Goal: Check status: Check status

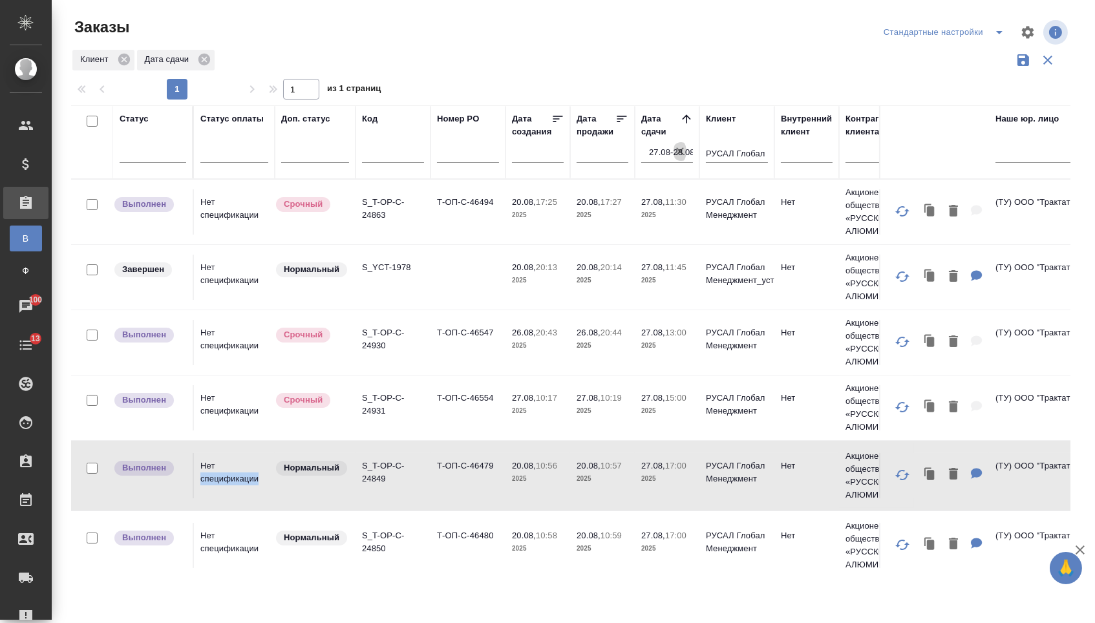
click at [683, 155] on icon "button" at bounding box center [680, 151] width 8 height 8
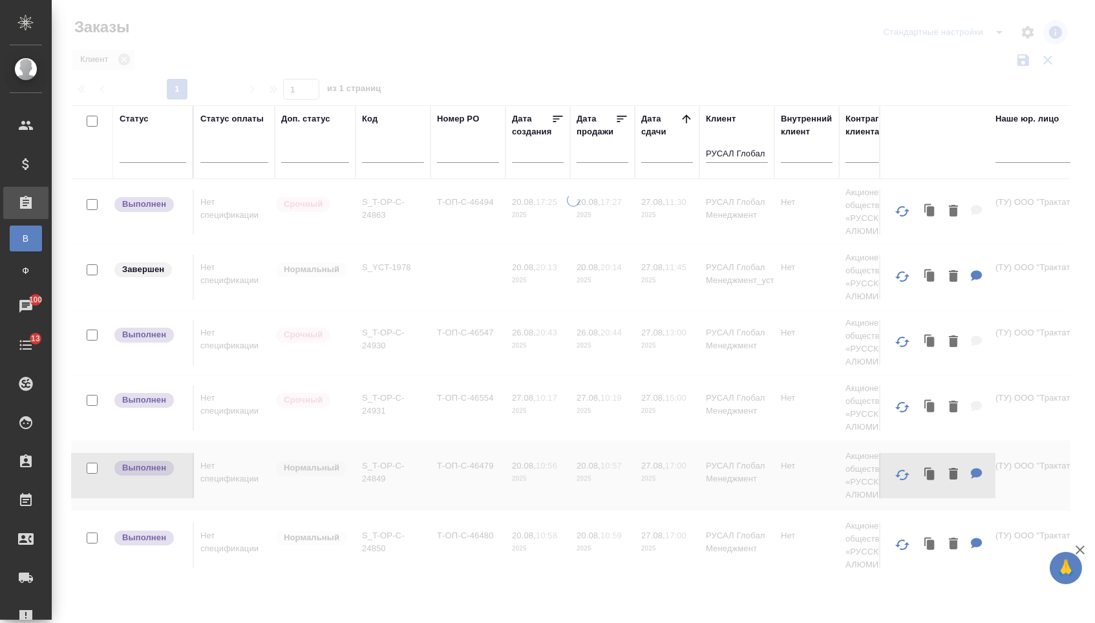
click at [658, 145] on div at bounding box center [667, 151] width 52 height 23
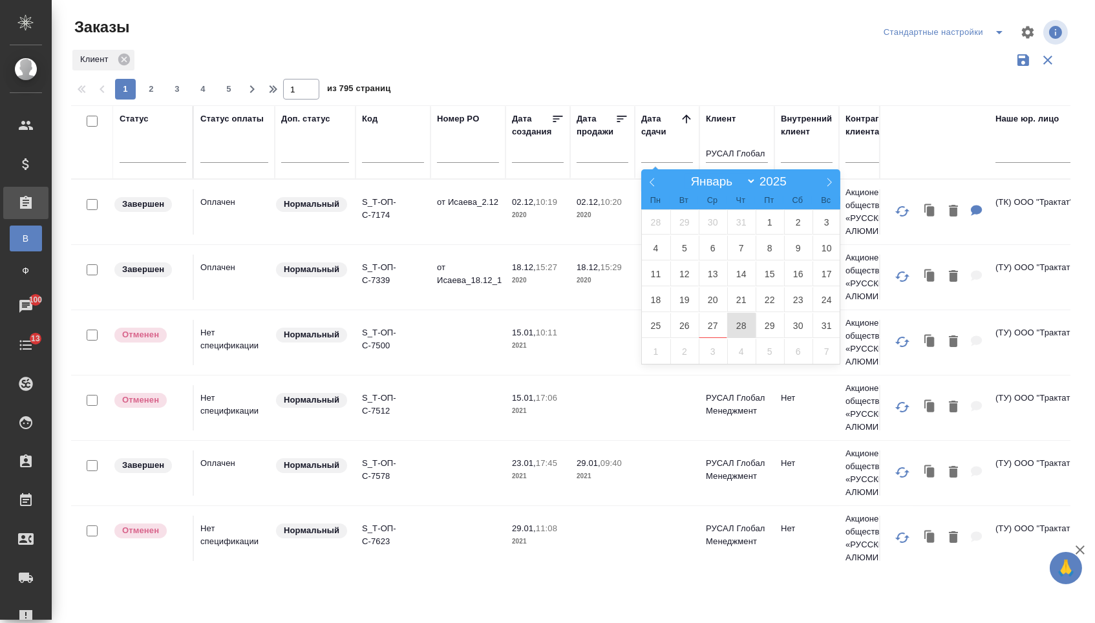
click at [743, 326] on span "28" at bounding box center [741, 325] width 28 height 25
type div "2025-08-27T21:00:00.000Z"
click at [769, 326] on span "29" at bounding box center [770, 325] width 28 height 25
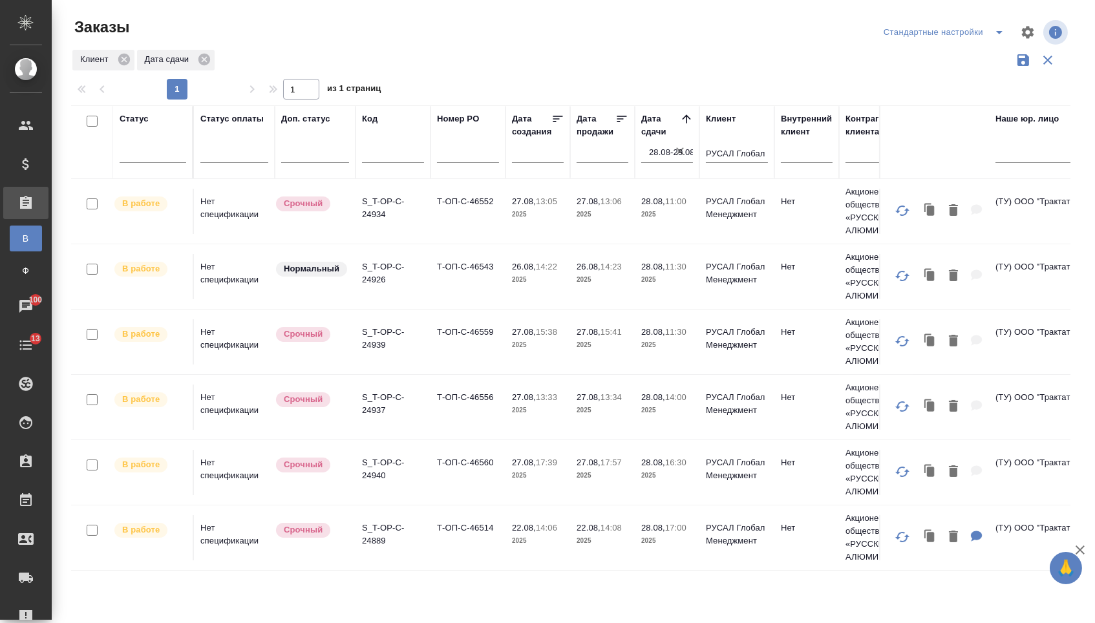
scroll to position [1, 0]
click at [470, 407] on td "Т-ОП-С-46556" at bounding box center [468, 407] width 75 height 45
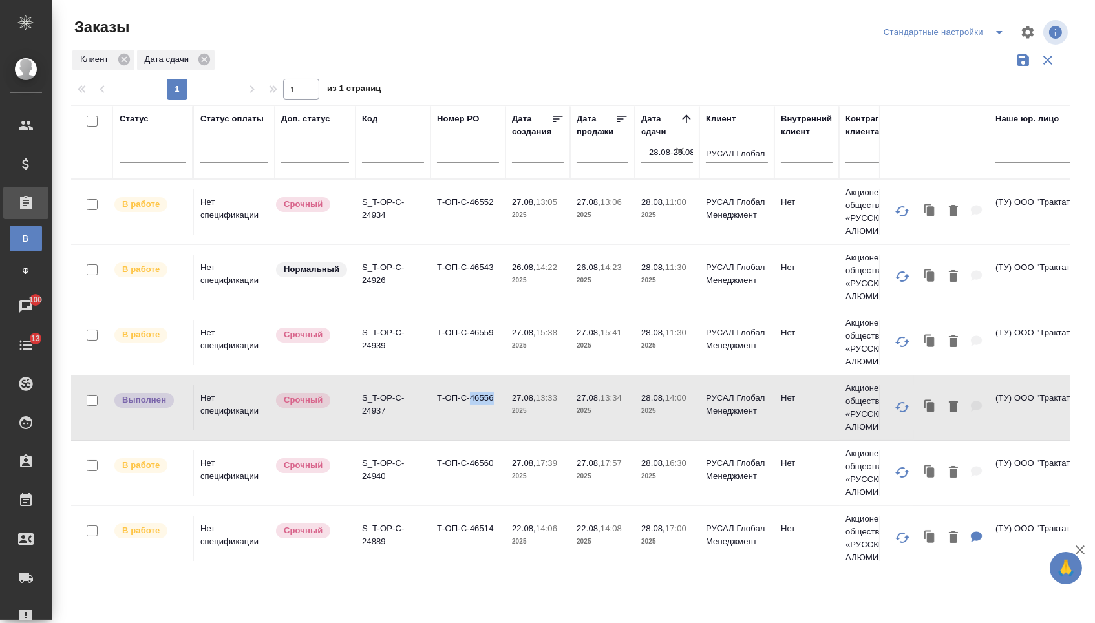
scroll to position [0, 0]
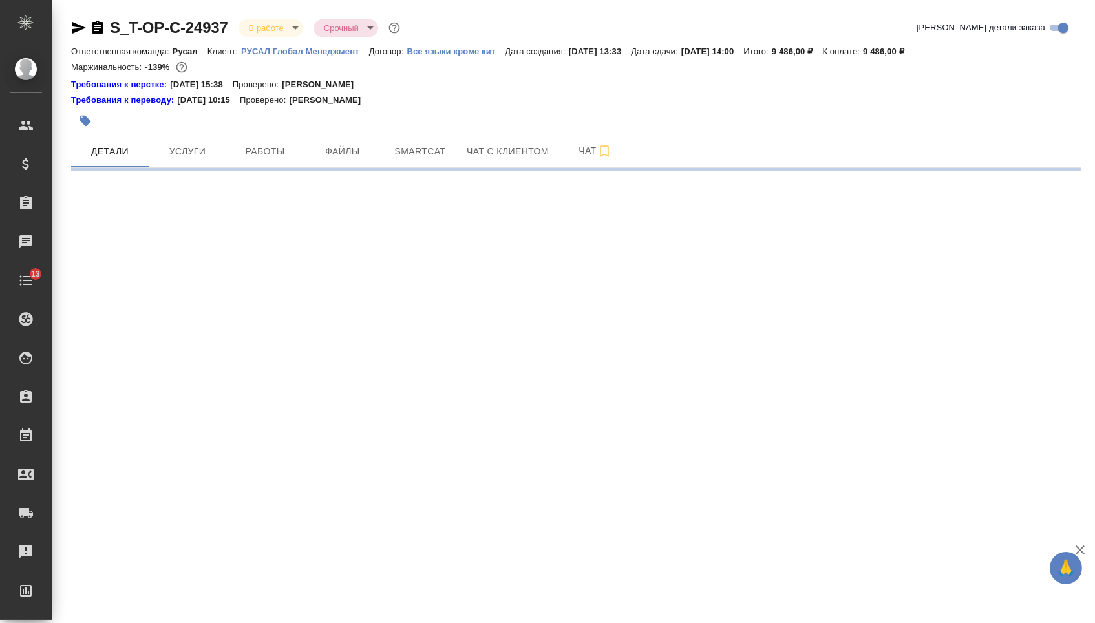
select select "RU"
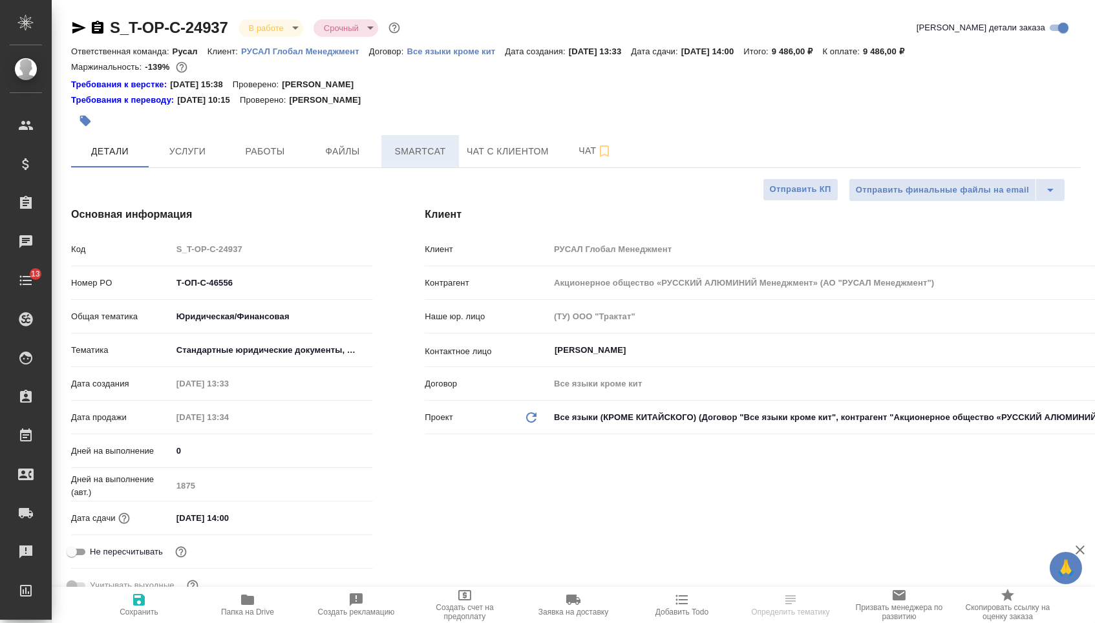
type textarea "x"
type input "[PERSON_NAME]"
click at [389, 149] on span "Smartcat" at bounding box center [420, 152] width 62 height 16
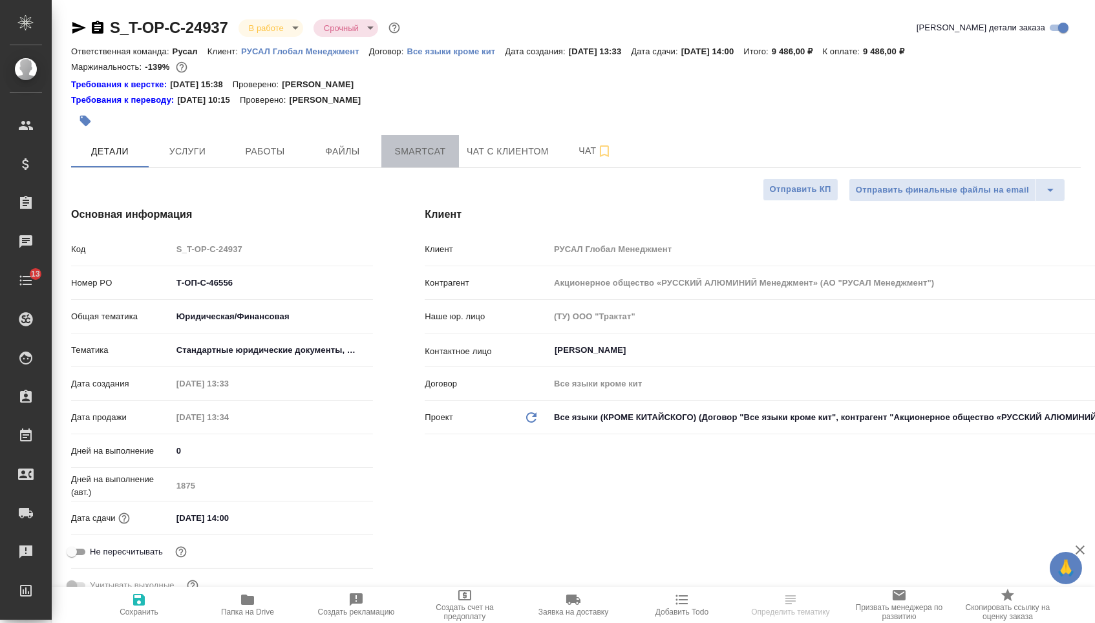
type textarea "x"
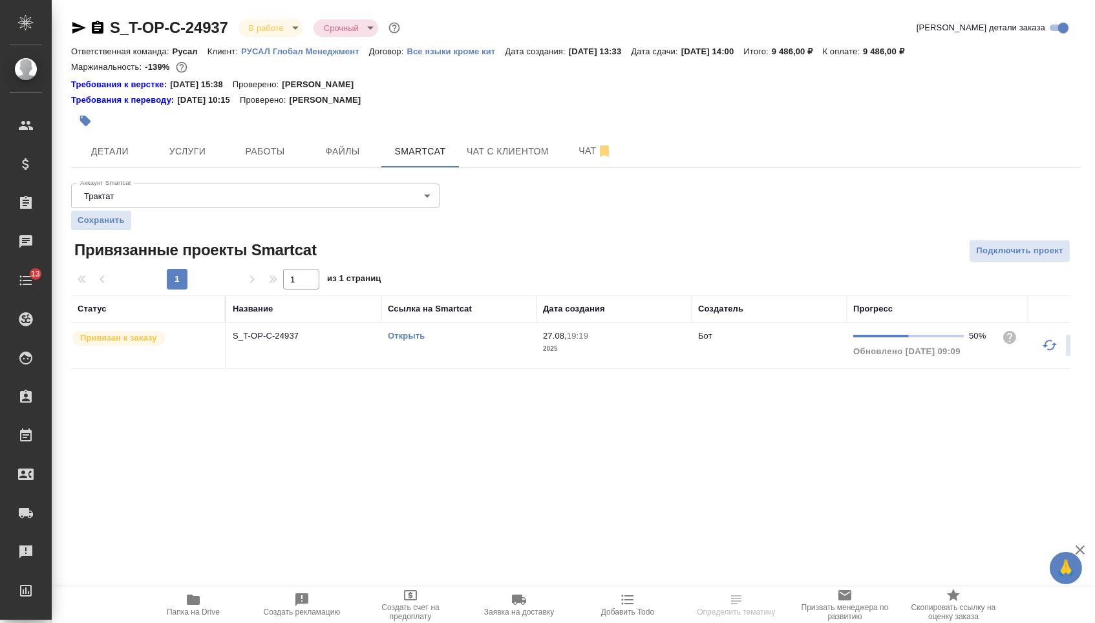
click at [394, 341] on link "Открыть" at bounding box center [406, 336] width 37 height 10
click at [179, 597] on span "Папка на Drive" at bounding box center [193, 604] width 93 height 25
click at [184, 158] on span "Услуги" at bounding box center [187, 152] width 62 height 16
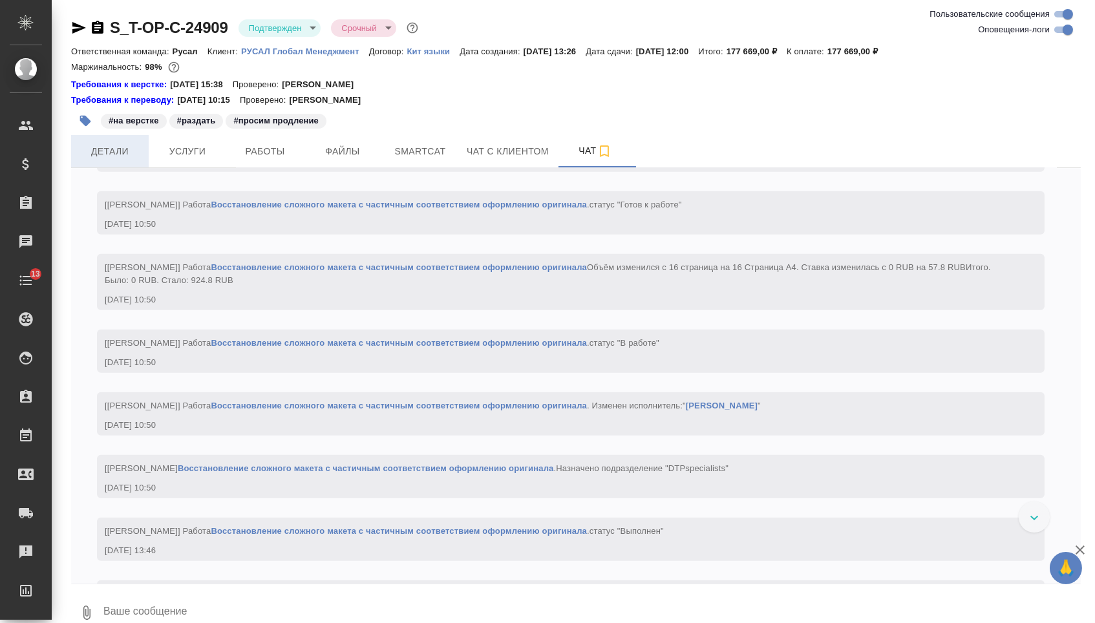
scroll to position [3379, 0]
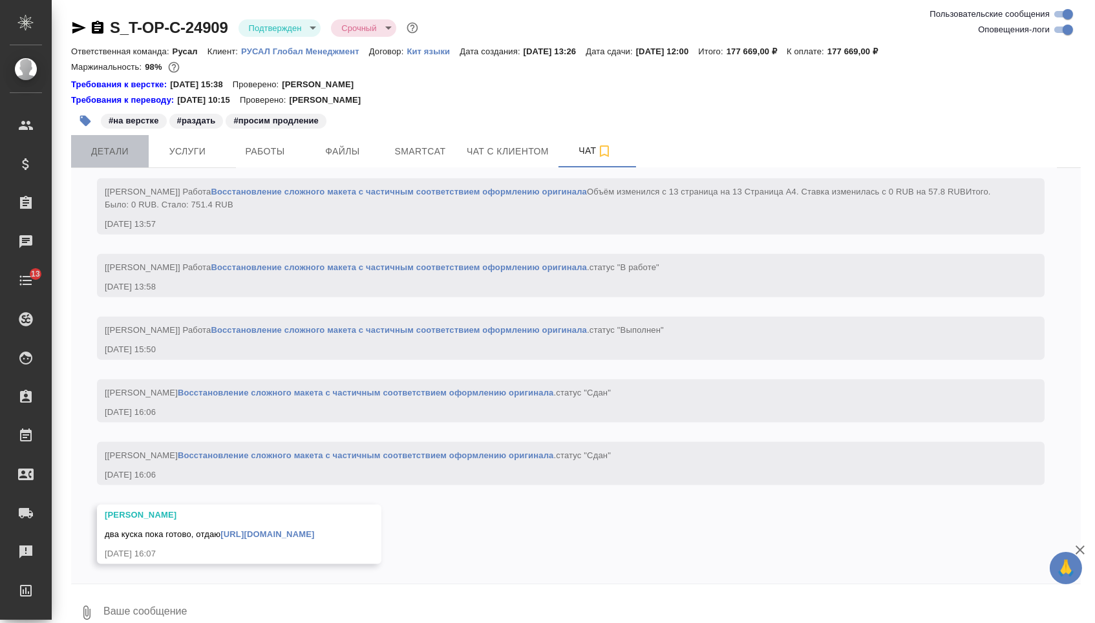
click at [136, 156] on span "Детали" at bounding box center [110, 152] width 62 height 16
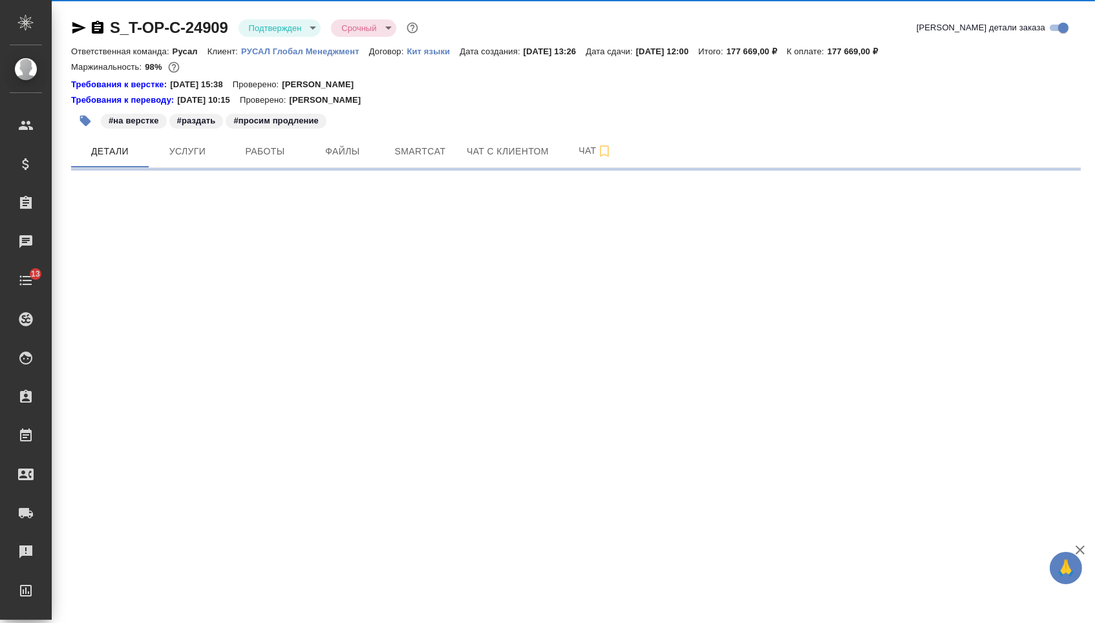
select select "RU"
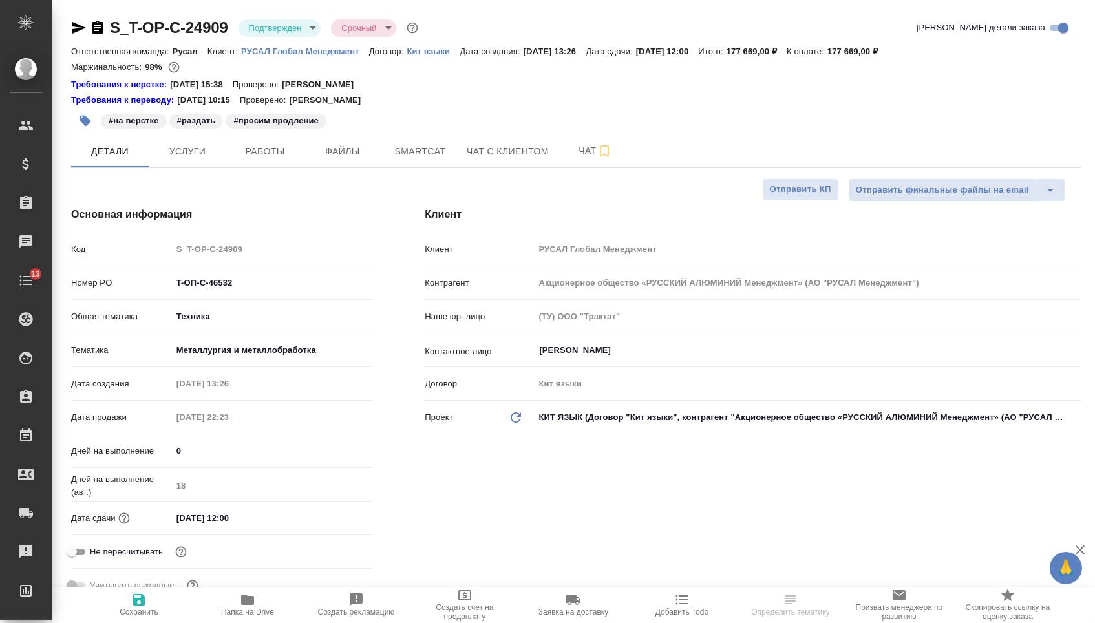
type textarea "x"
drag, startPoint x: 246, startPoint y: 293, endPoint x: 137, endPoint y: 273, distance: 111.2
click at [139, 273] on div "Код S_T-OP-C-24909 Номер PO T-ОП-С-46532 Общая тематика Техника tech Тематика М…" at bounding box center [222, 423] width 302 height 370
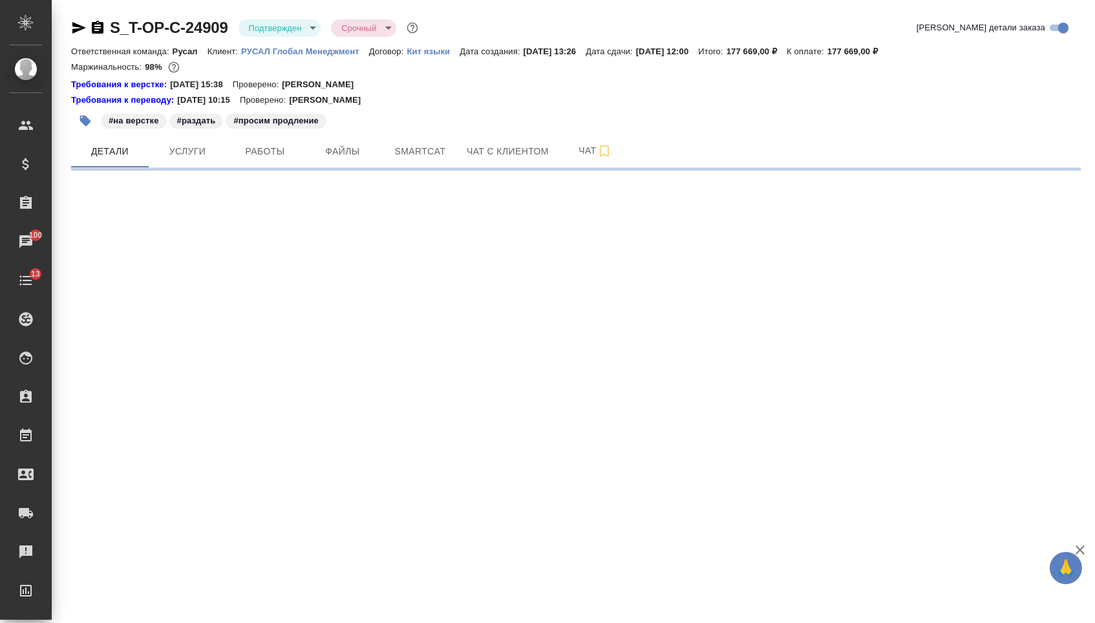
select select "RU"
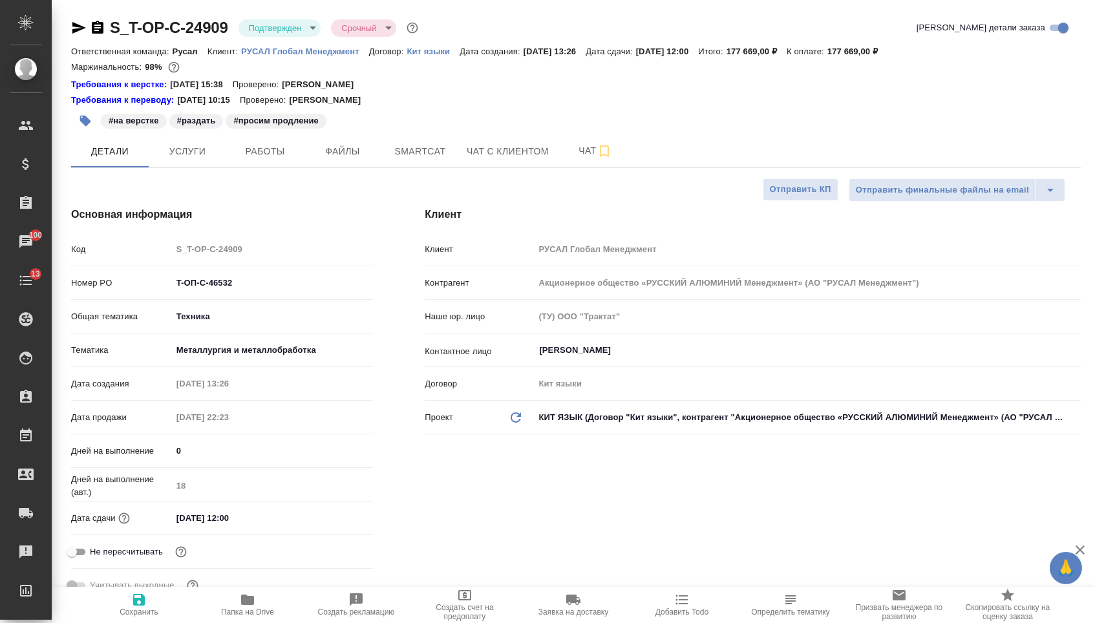
type textarea "x"
drag, startPoint x: 249, startPoint y: 292, endPoint x: 128, endPoint y: 275, distance: 122.0
click at [128, 275] on div "Код S_T-OP-C-24909 Номер PO T-ОП-С-46532 Общая тематика Техника tech Тематика М…" at bounding box center [222, 423] width 302 height 370
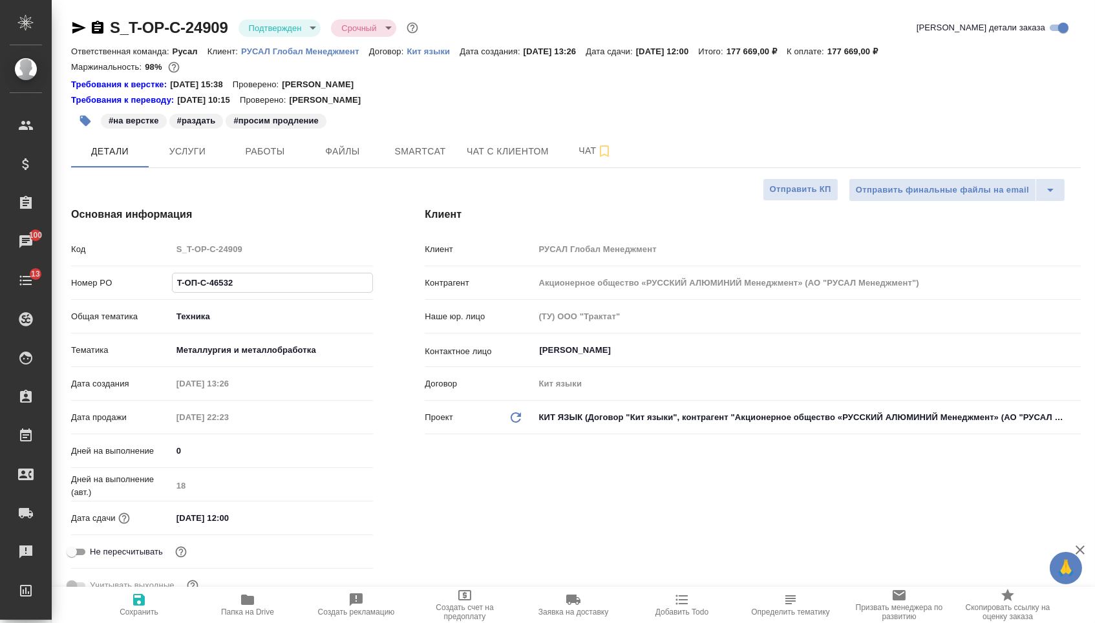
paste input "Т"
type input "Т-ОП-С-46532"
type textarea "x"
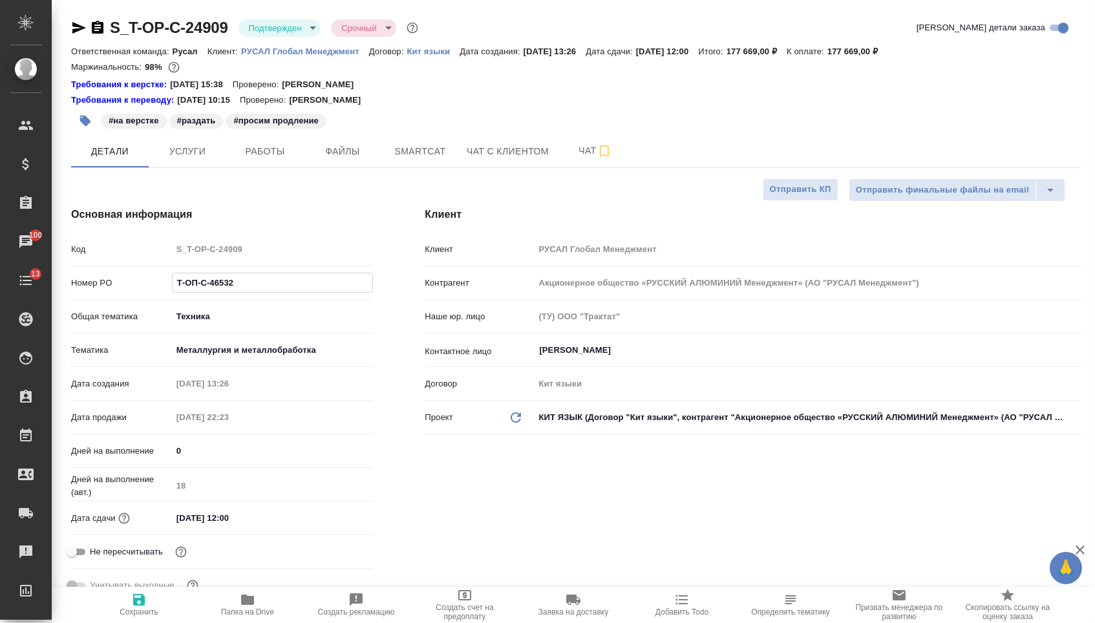
type input "T-ОП-С-46532"
type textarea "x"
paste input "Т"
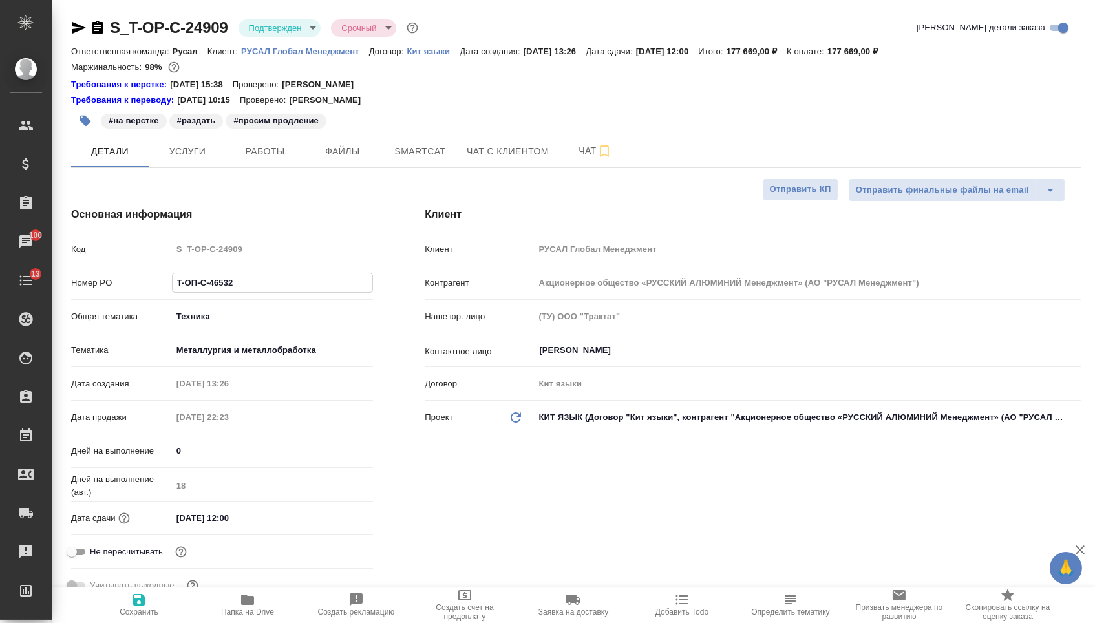
type input "Т-ОП-С-46532"
type textarea "x"
type input "Т-ОП-С-46532"
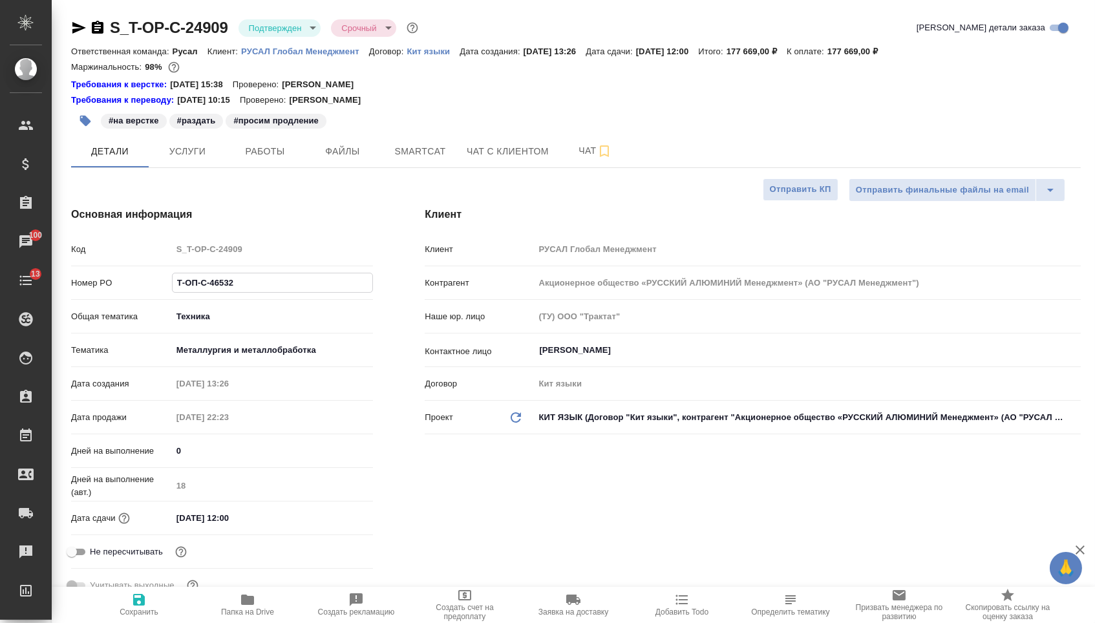
click at [147, 592] on icon "button" at bounding box center [139, 600] width 16 height 16
type textarea "x"
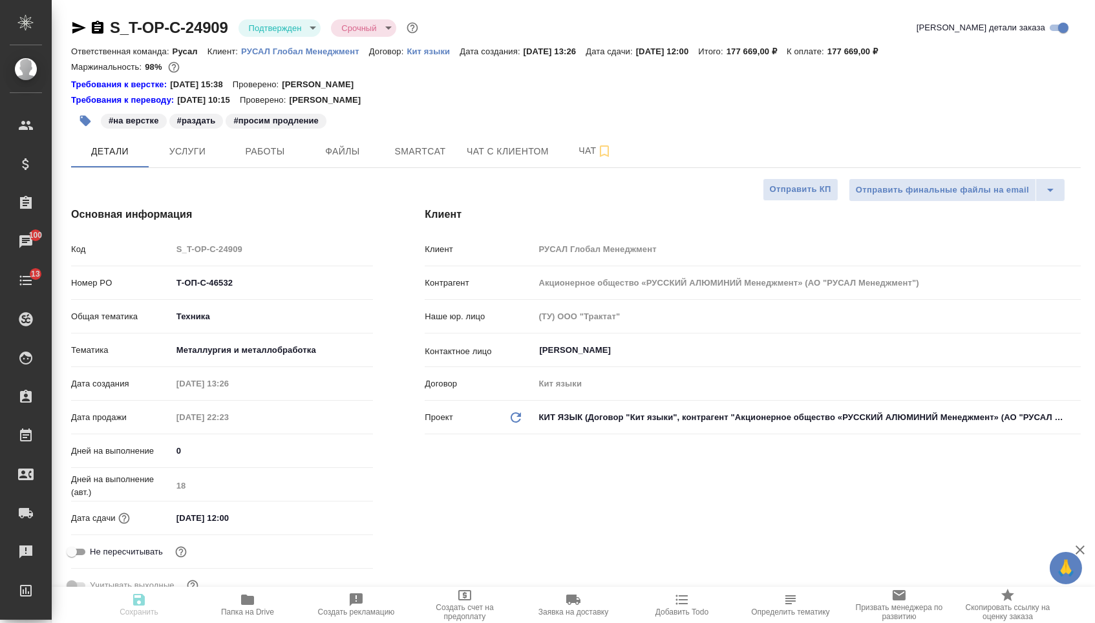
type textarea "x"
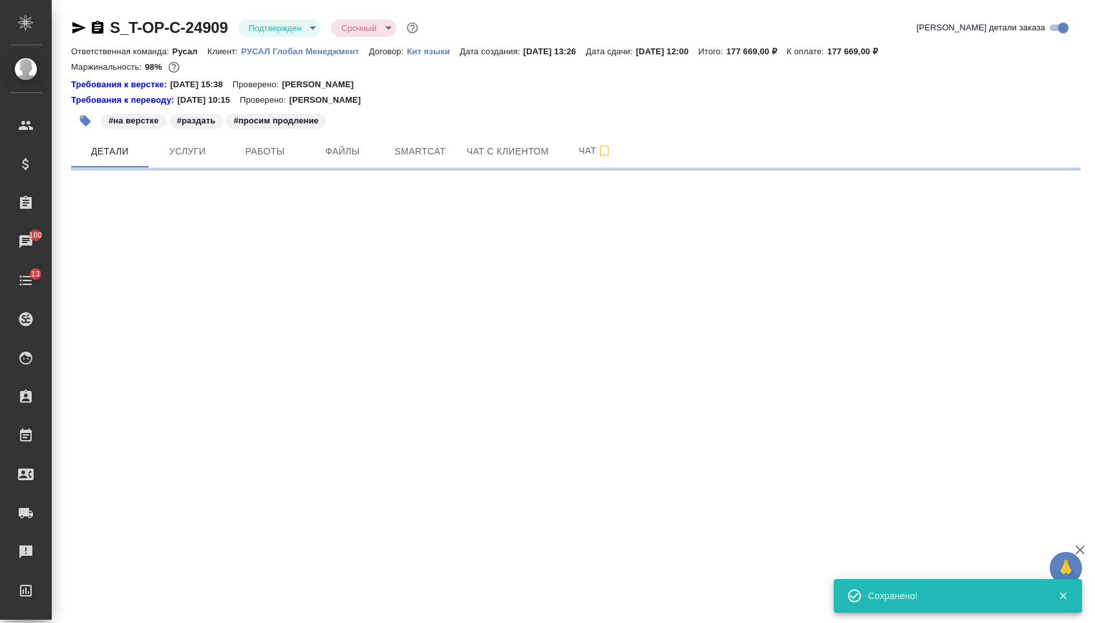
select select "RU"
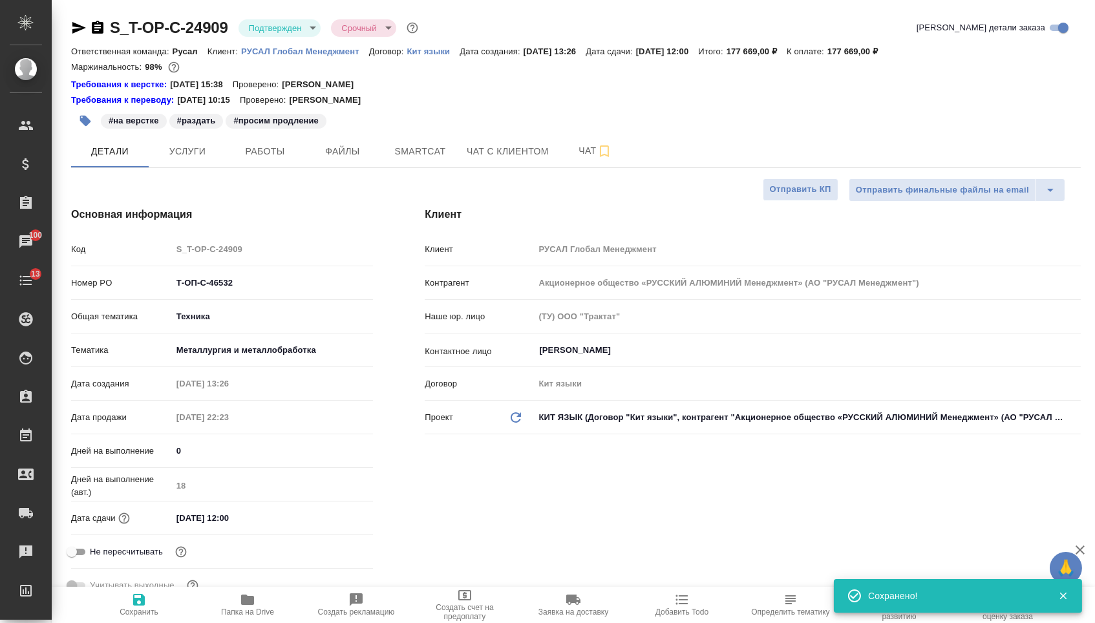
type textarea "x"
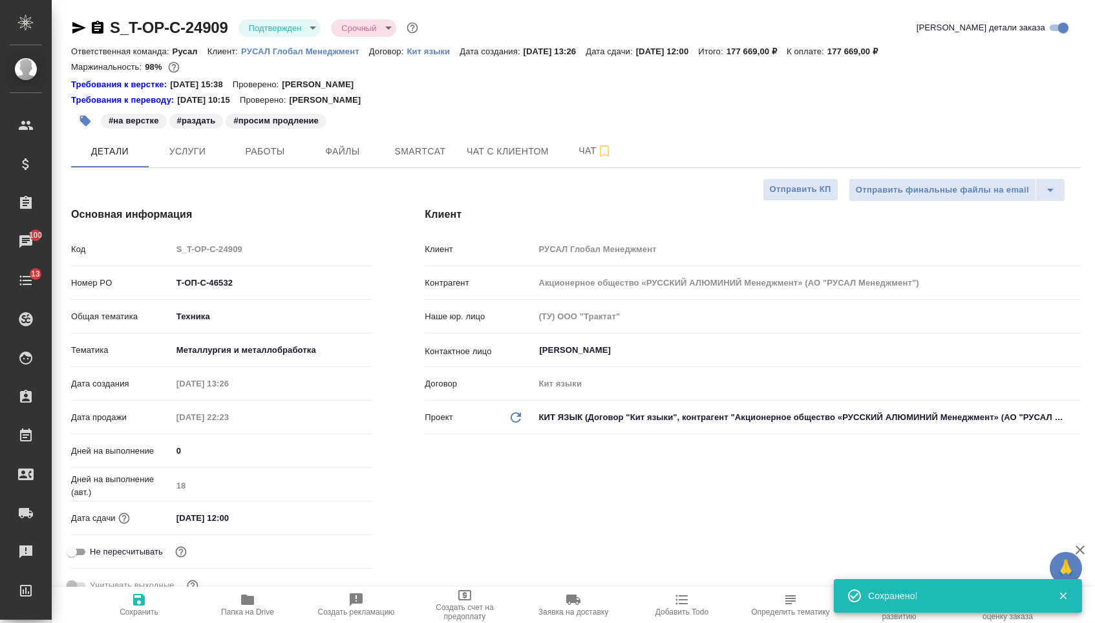
type textarea "x"
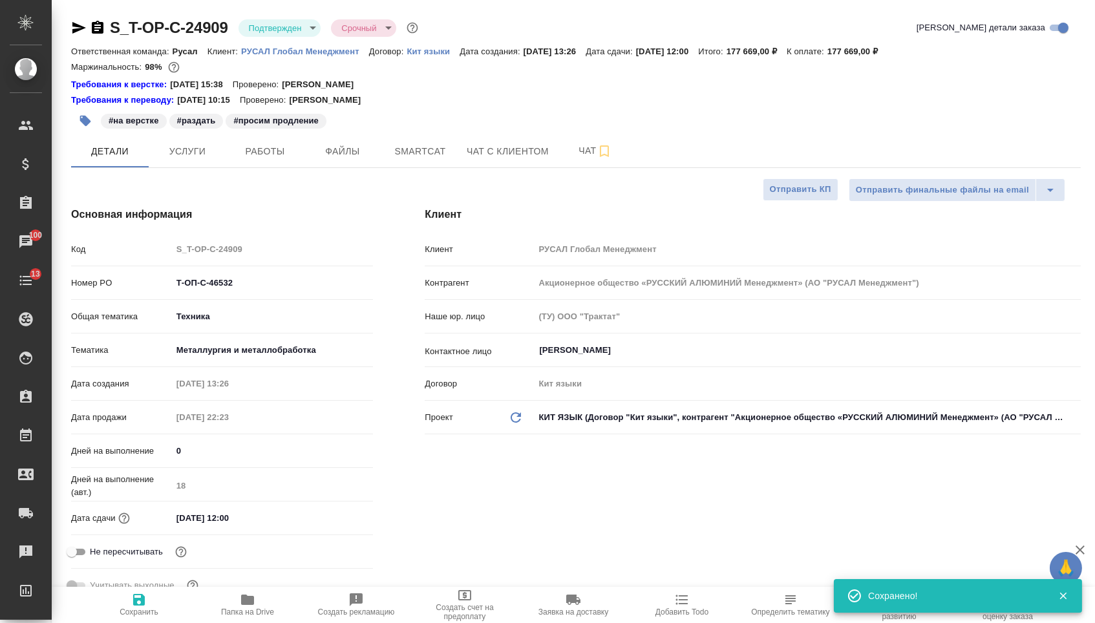
type textarea "x"
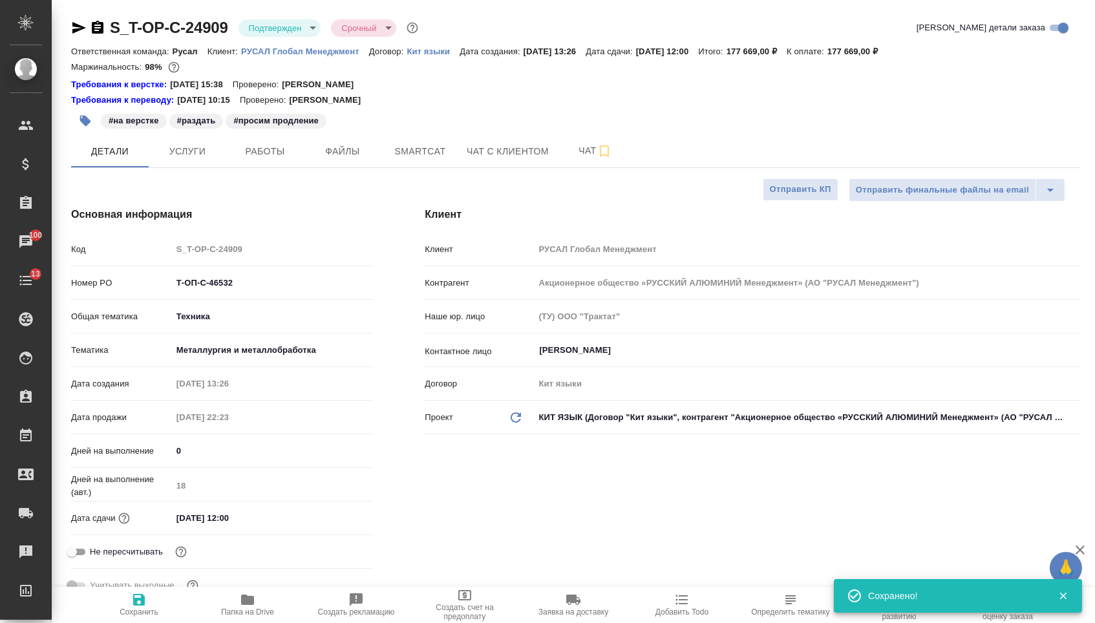
type textarea "x"
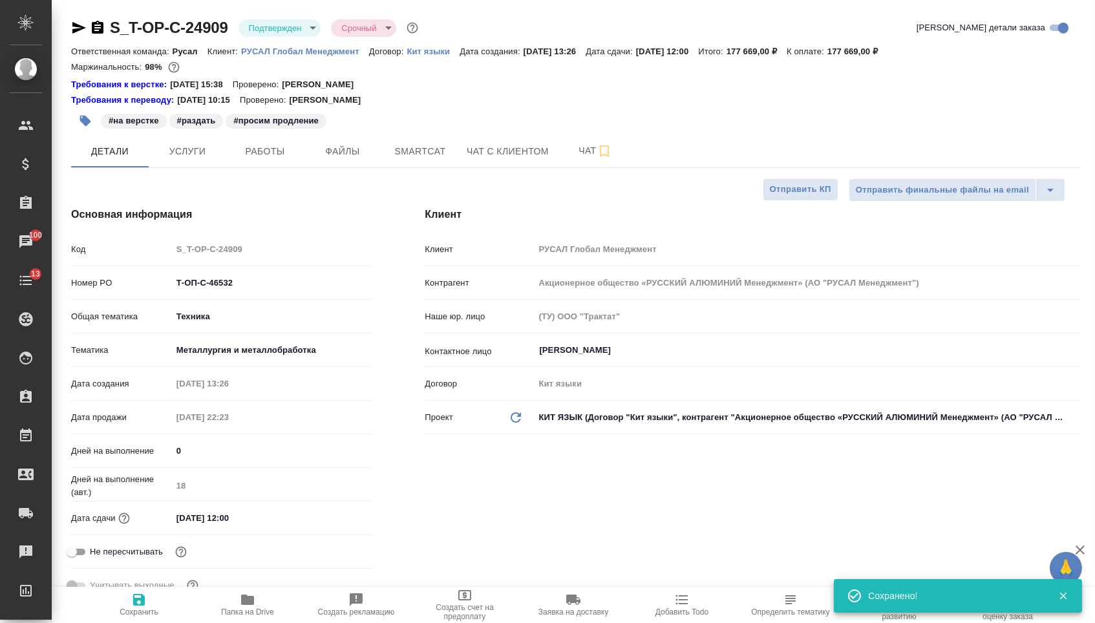
type textarea "x"
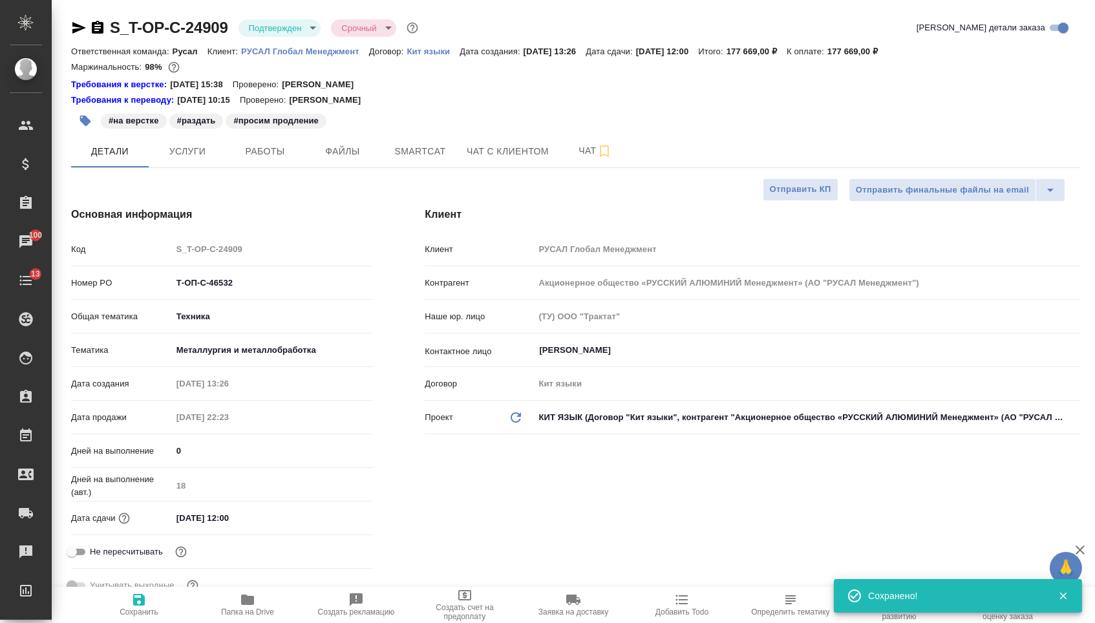
type textarea "x"
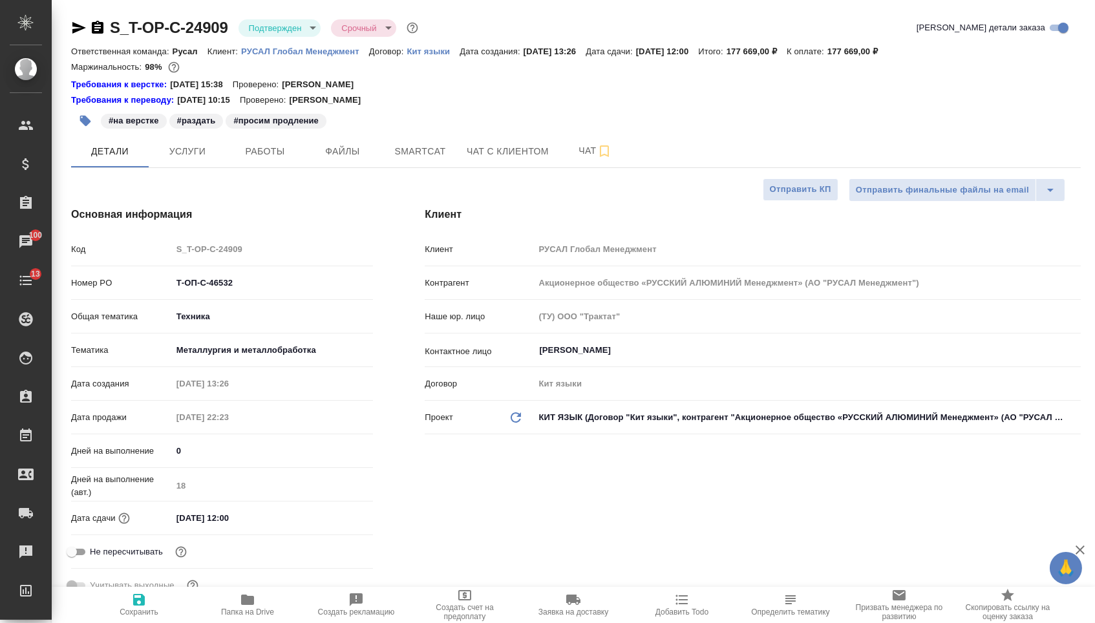
type textarea "x"
click at [361, 147] on span "Файлы" at bounding box center [343, 152] width 62 height 16
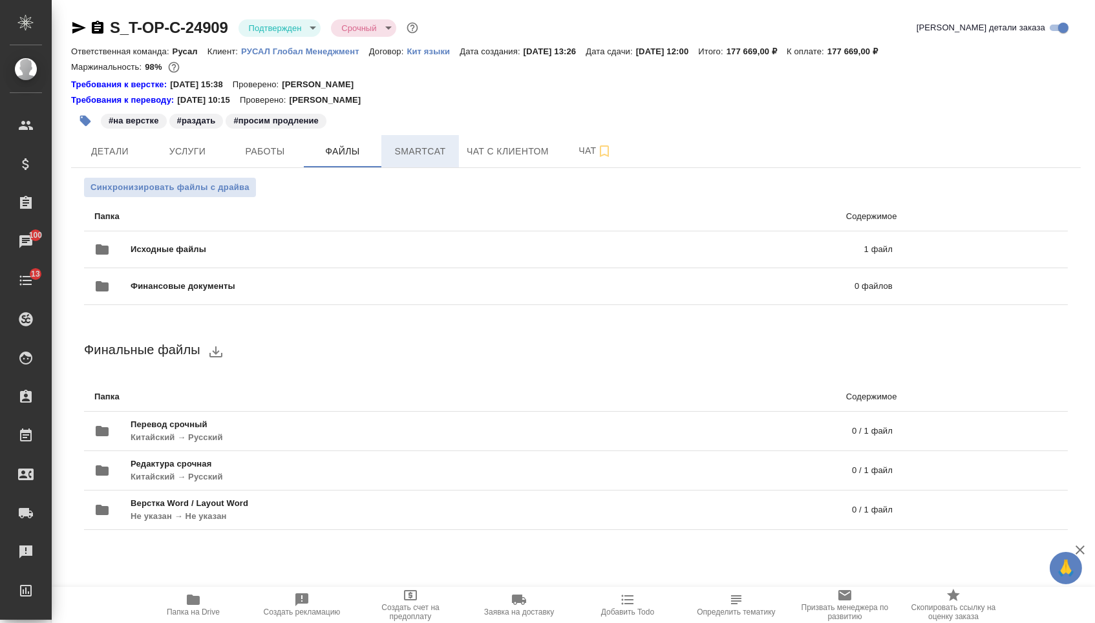
click at [406, 157] on span "Smartcat" at bounding box center [420, 152] width 62 height 16
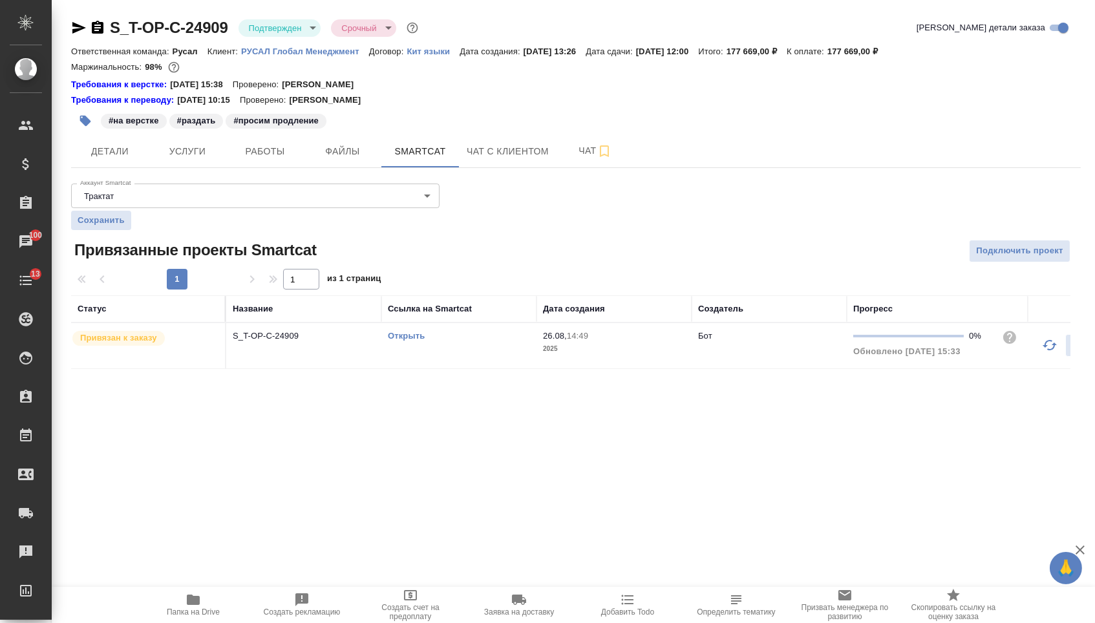
drag, startPoint x: 410, startPoint y: 347, endPoint x: 404, endPoint y: 344, distance: 7.2
click at [410, 341] on link "Открыть" at bounding box center [406, 336] width 37 height 10
click at [150, 141] on button "Услуги" at bounding box center [188, 151] width 78 height 32
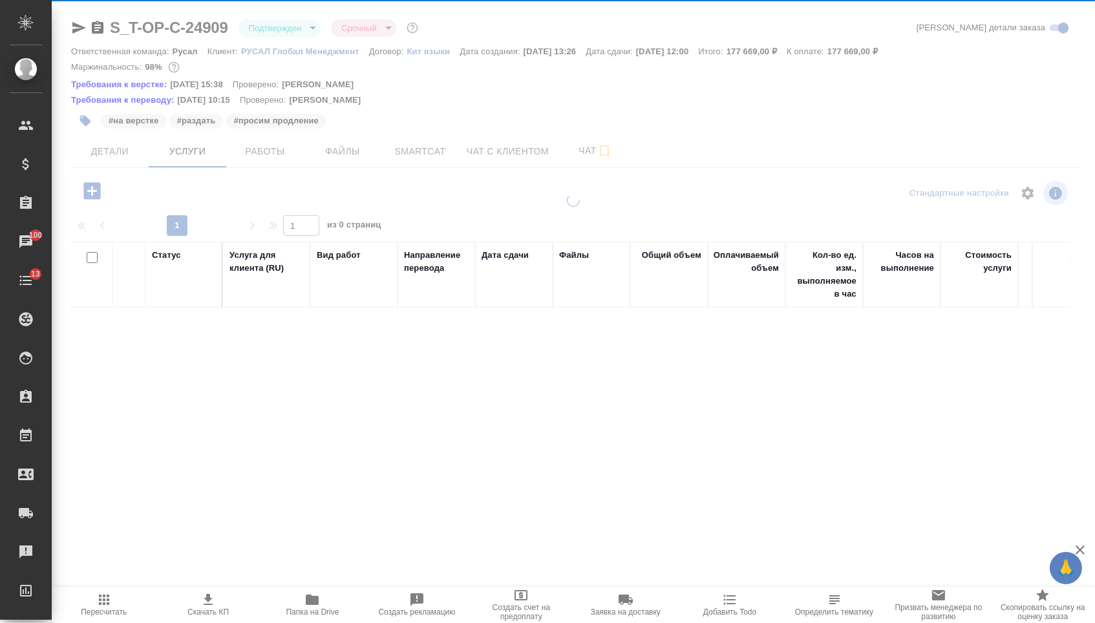
click at [140, 151] on div at bounding box center [573, 276] width 1043 height 553
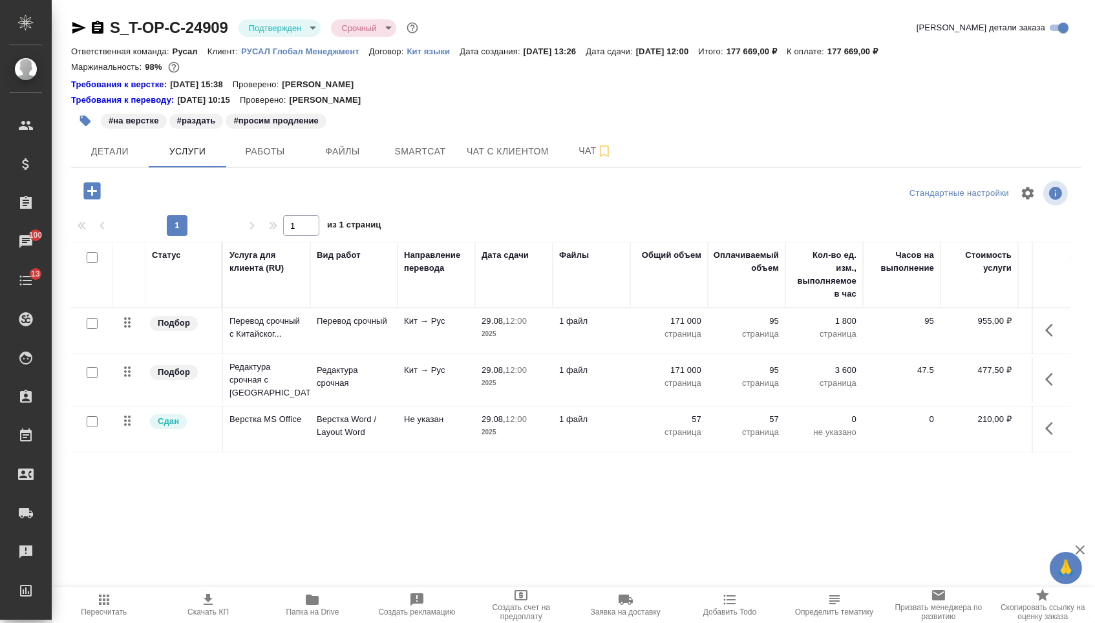
click at [153, 173] on div "S_T-OP-C-24909 Подтвержден confirmed Срочный urgent Кратко детали заказа Ответс…" at bounding box center [576, 276] width 1024 height 553
click at [134, 158] on span "Детали" at bounding box center [110, 152] width 62 height 16
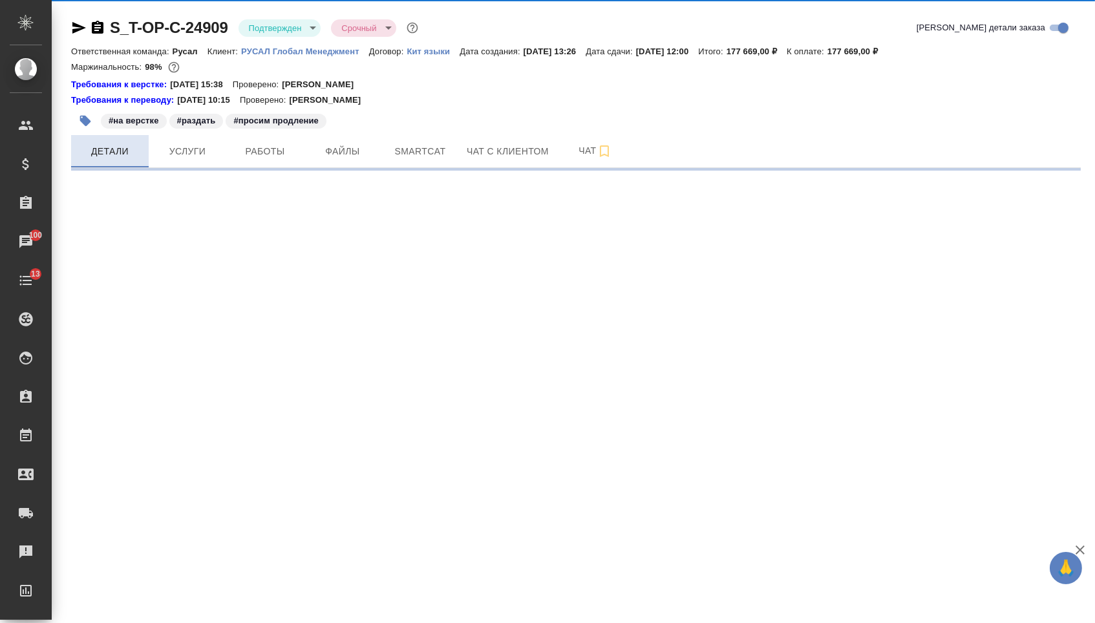
select select "RU"
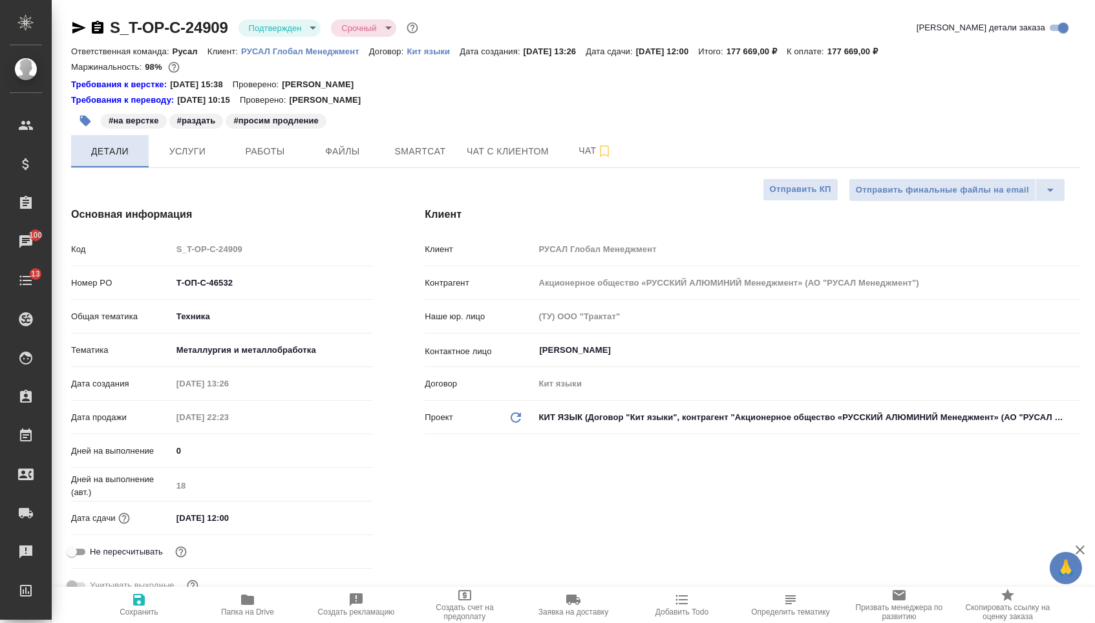
type textarea "x"
drag, startPoint x: 252, startPoint y: 295, endPoint x: 165, endPoint y: 279, distance: 88.1
click at [165, 279] on div "Номер PO Т-ОП-С-46532" at bounding box center [222, 283] width 302 height 23
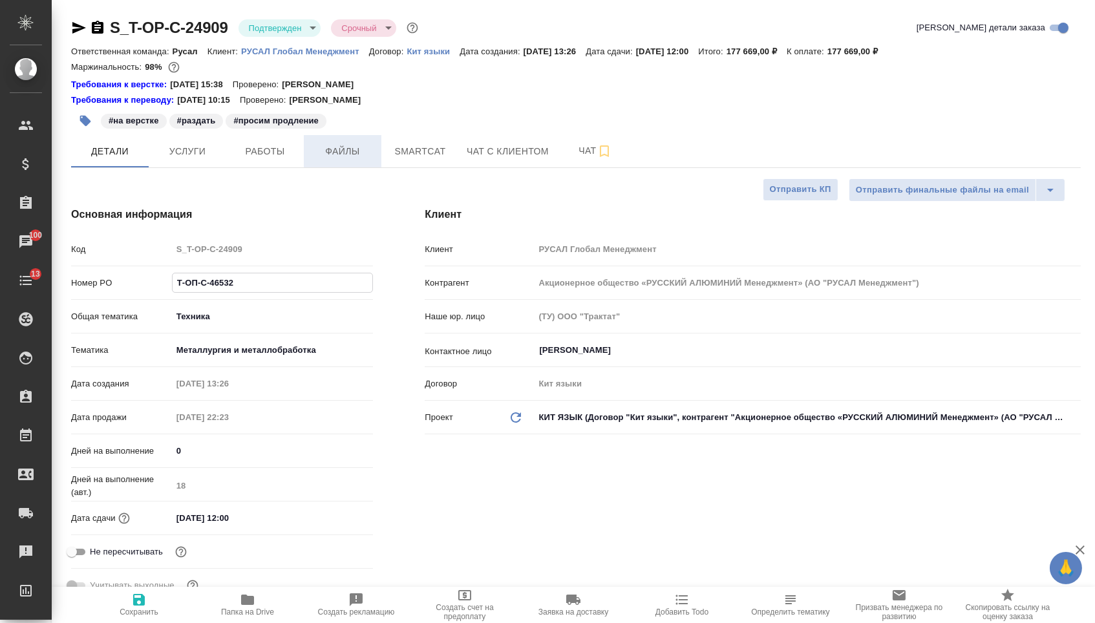
click at [330, 156] on span "Файлы" at bounding box center [343, 152] width 62 height 16
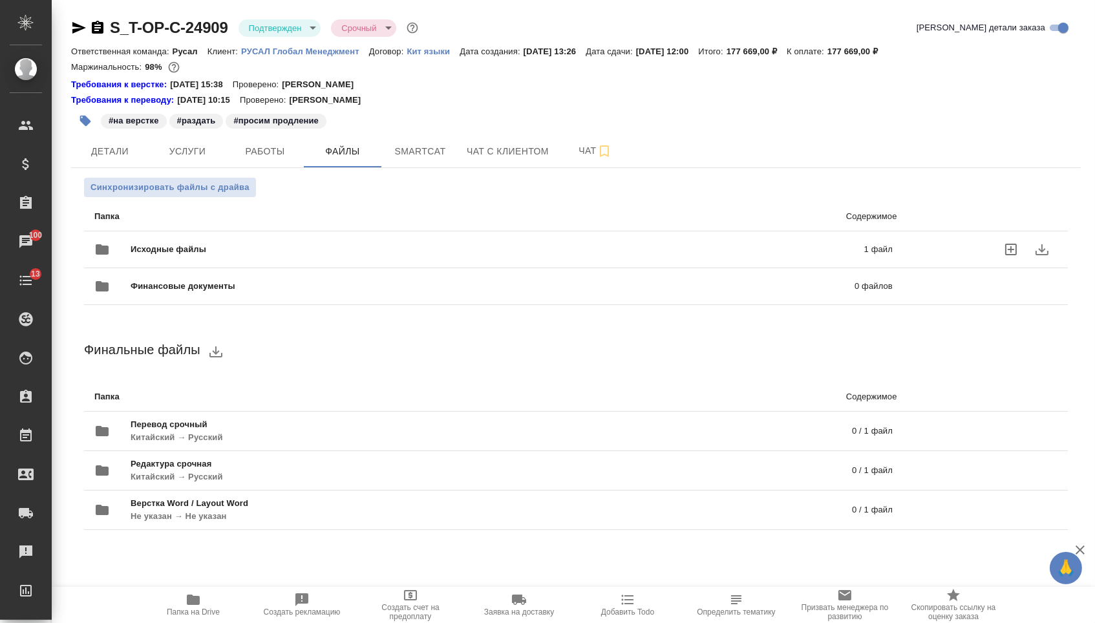
click at [268, 248] on span "Исходные файлы" at bounding box center [333, 249] width 405 height 13
